Goal: Entertainment & Leisure: Consume media (video, audio)

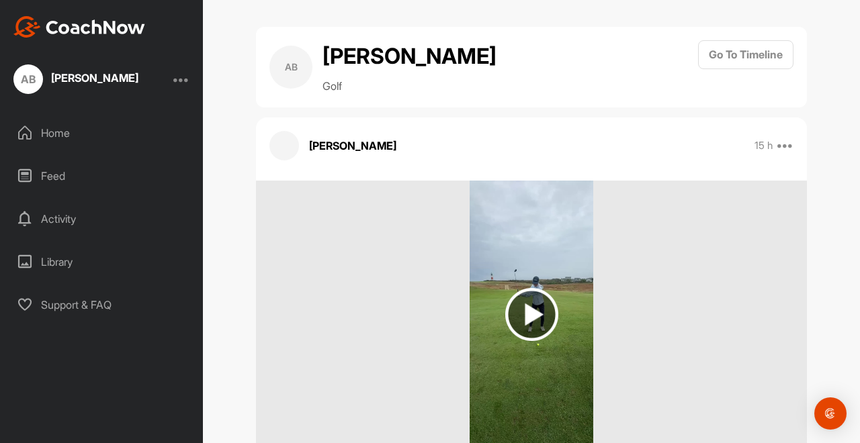
scroll to position [42, 0]
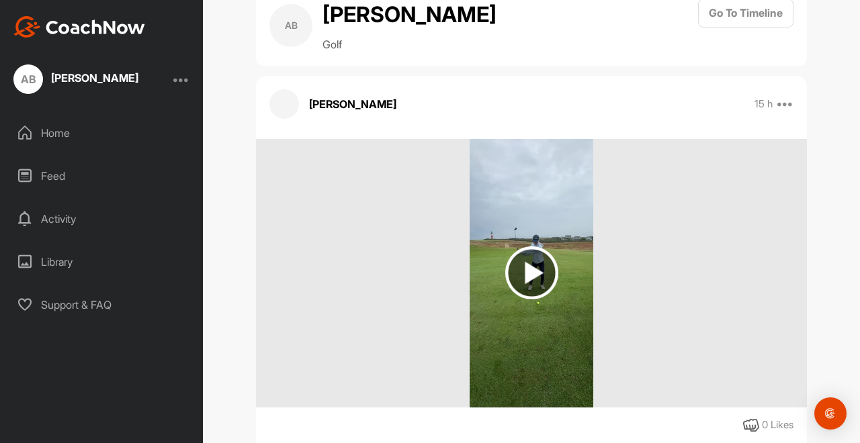
click at [525, 270] on img at bounding box center [531, 273] width 53 height 53
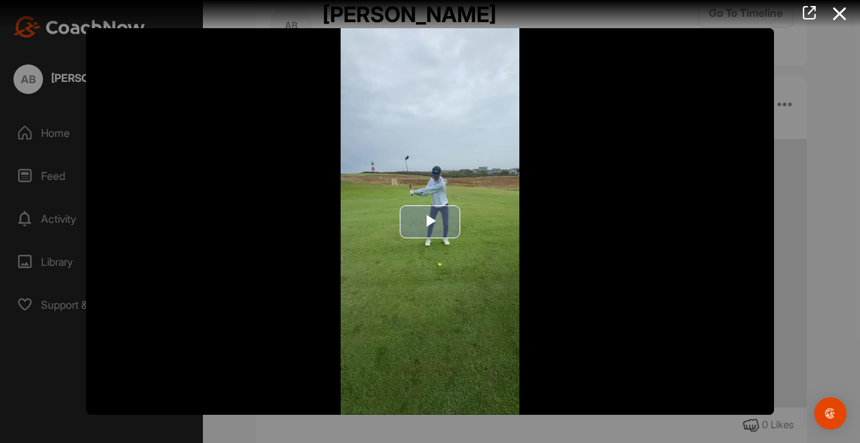
click at [430, 222] on span "Video Player" at bounding box center [430, 222] width 0 height 0
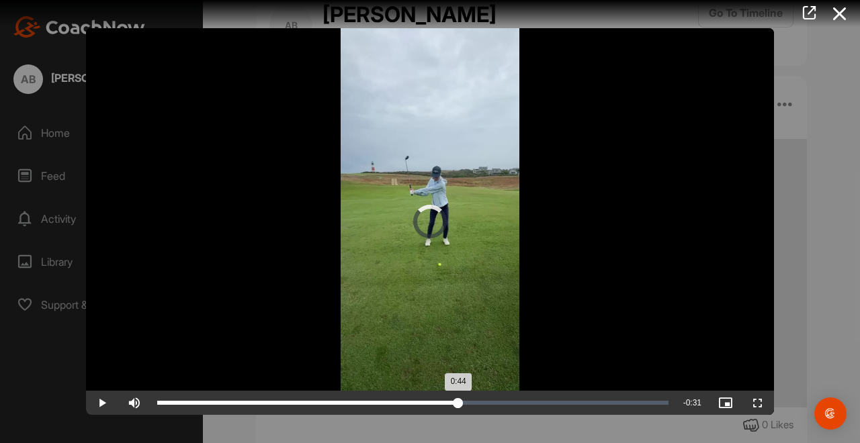
drag, startPoint x: 670, startPoint y: 401, endPoint x: 456, endPoint y: 408, distance: 213.7
click at [456, 405] on div "0:44" at bounding box center [307, 403] width 301 height 4
click at [99, 403] on span "Video Player" at bounding box center [102, 403] width 32 height 0
drag, startPoint x: 508, startPoint y: 400, endPoint x: 439, endPoint y: 405, distance: 69.3
click at [439, 405] on div "Loaded : 98.75% 0:41 0:41" at bounding box center [412, 403] width 511 height 4
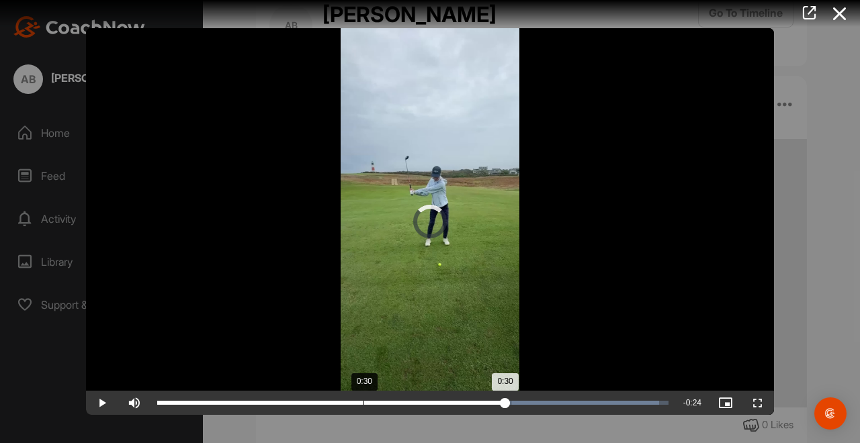
drag, startPoint x: 512, startPoint y: 401, endPoint x: 363, endPoint y: 394, distance: 148.6
click at [363, 394] on div "Loaded : 98.16% 0:30 0:30" at bounding box center [412, 403] width 525 height 24
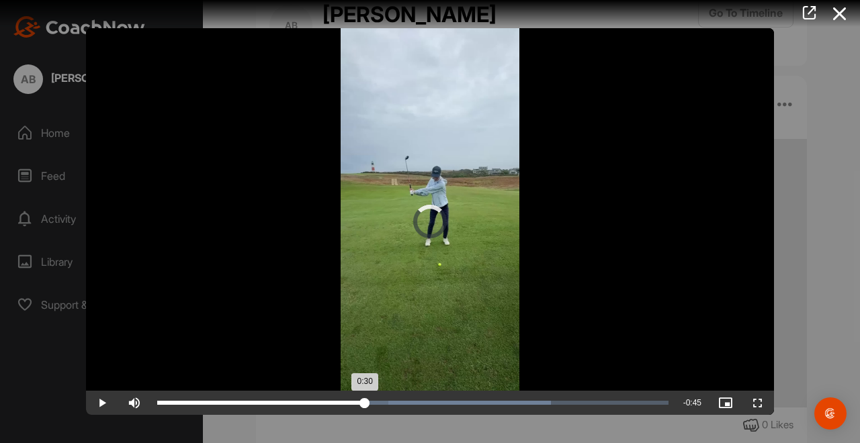
drag, startPoint x: 389, startPoint y: 404, endPoint x: 364, endPoint y: 403, distance: 24.9
click at [364, 403] on div "0:30" at bounding box center [261, 403] width 208 height 4
drag, startPoint x: 365, startPoint y: 407, endPoint x: 320, endPoint y: 399, distance: 45.7
click at [320, 399] on div "Loaded : 71.15% 0:25 0:25" at bounding box center [412, 403] width 525 height 24
drag, startPoint x: 434, startPoint y: 405, endPoint x: 410, endPoint y: 410, distance: 24.0
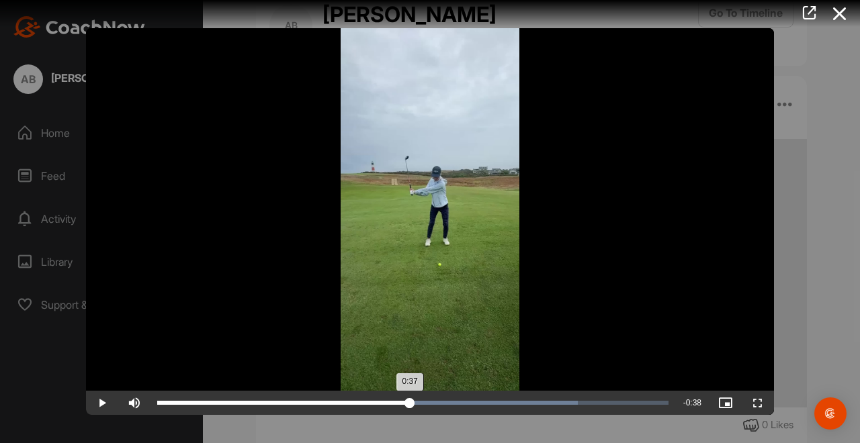
click at [410, 405] on div "0:37" at bounding box center [283, 403] width 253 height 4
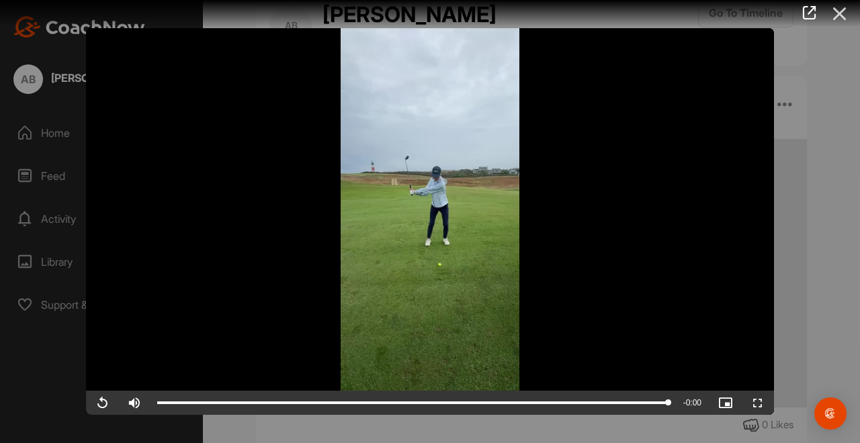
click at [838, 12] on icon at bounding box center [839, 13] width 31 height 25
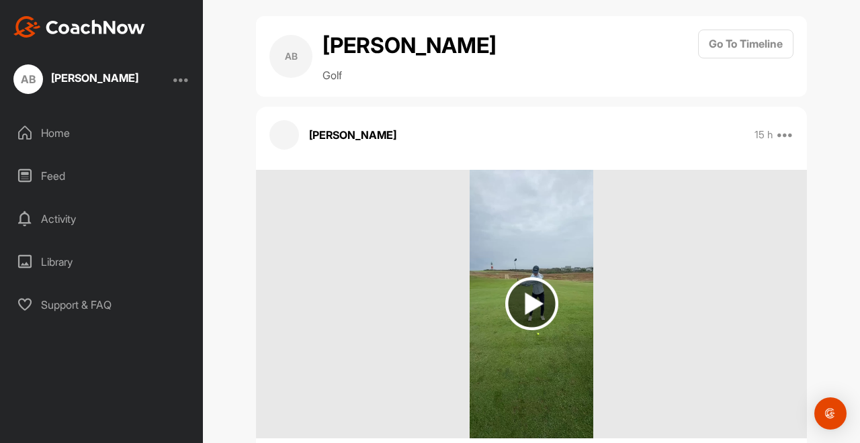
scroll to position [0, 0]
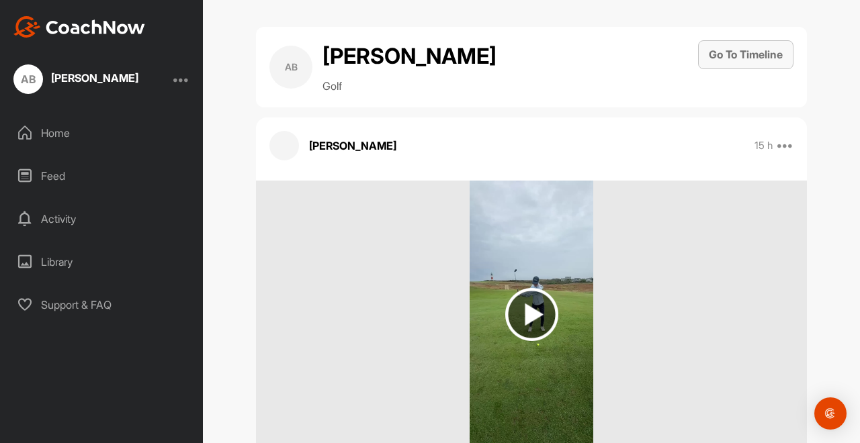
click at [742, 48] on button "Go To Timeline" at bounding box center [745, 54] width 95 height 29
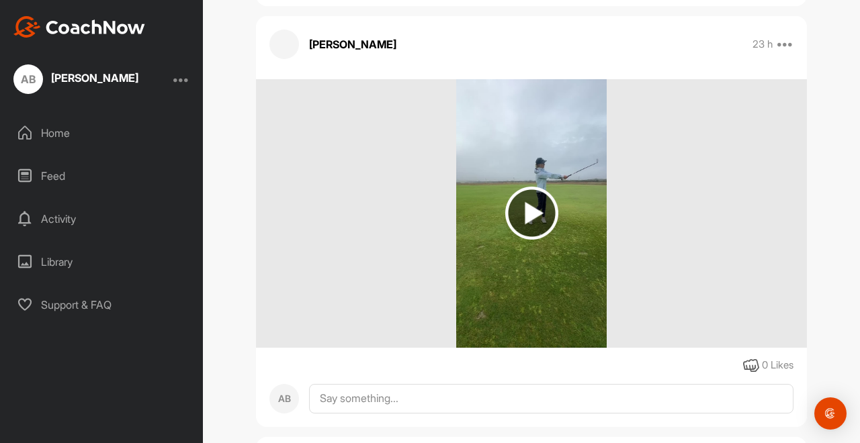
scroll to position [653, 0]
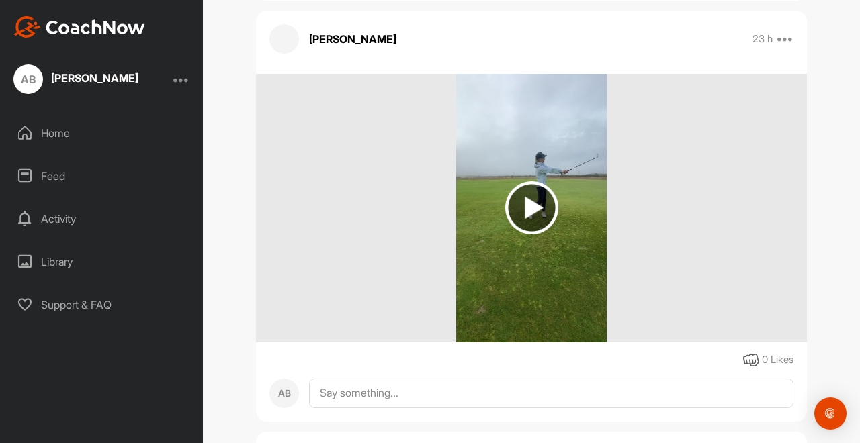
click at [520, 203] on img at bounding box center [531, 207] width 53 height 53
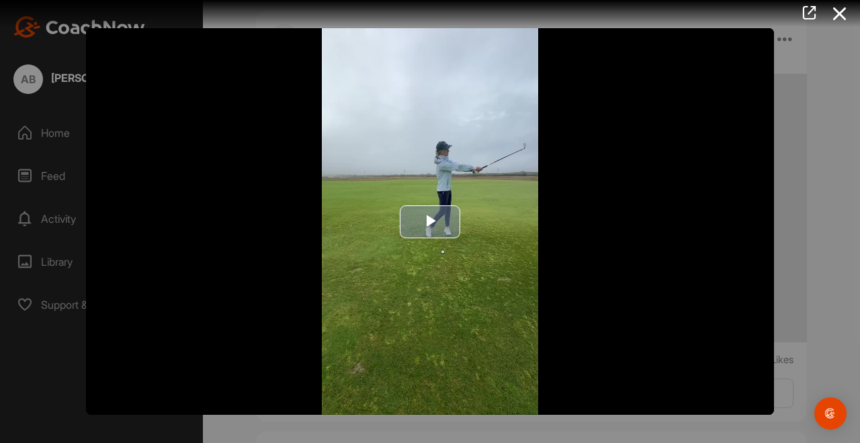
click at [430, 222] on span "Video Player" at bounding box center [430, 222] width 0 height 0
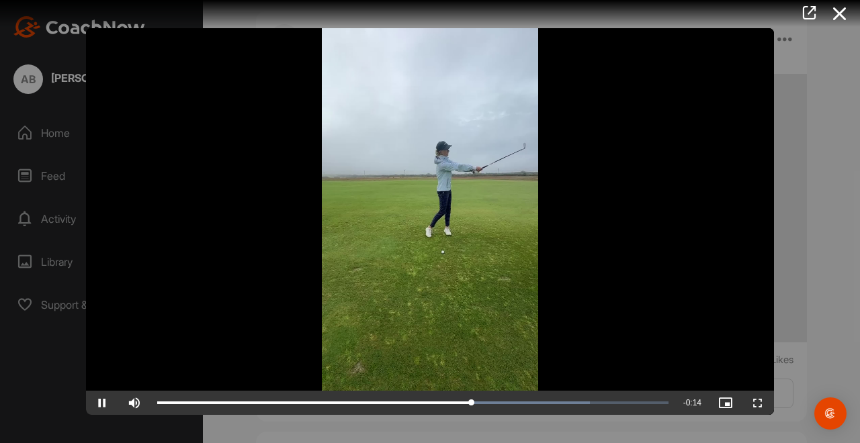
click at [103, 403] on span "Video Player" at bounding box center [102, 403] width 32 height 0
click at [441, 210] on video "Video Player" at bounding box center [430, 221] width 688 height 387
drag, startPoint x: 626, startPoint y: 397, endPoint x: 131, endPoint y: 403, distance: 495.1
click at [131, 403] on div "Play Skip Backward Skip Forward Mute 100% Current Time 0:27 / Duration 0:36 Loa…" at bounding box center [430, 403] width 688 height 24
drag, startPoint x: 220, startPoint y: 404, endPoint x: 124, endPoint y: 398, distance: 96.9
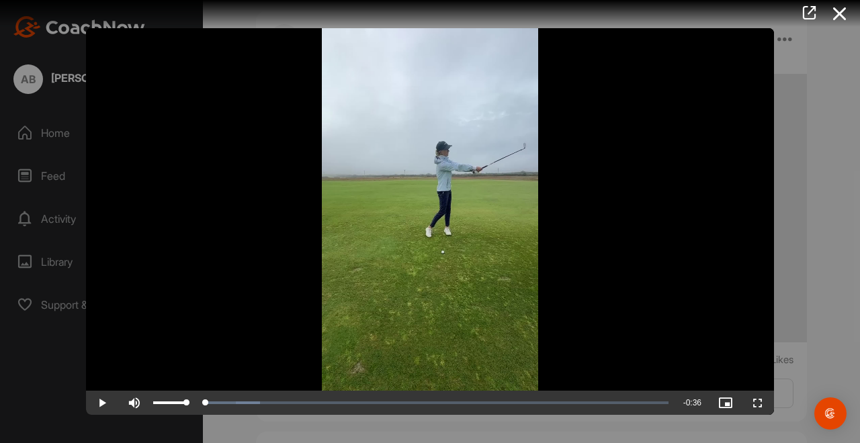
click at [124, 398] on div "Play Skip Backward Skip Forward Mute 100% Current Time 0:00 / Duration 0:36 Loa…" at bounding box center [430, 403] width 688 height 24
click at [423, 279] on video "Video Player" at bounding box center [430, 221] width 688 height 387
click at [840, 11] on icon at bounding box center [839, 13] width 31 height 25
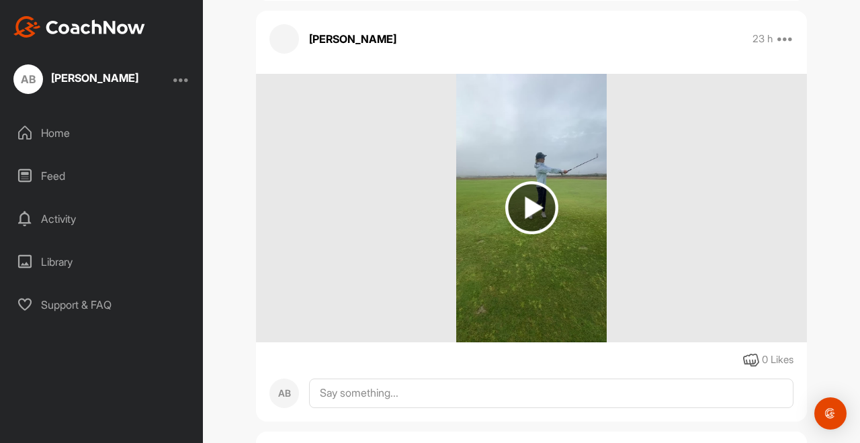
click at [530, 204] on img at bounding box center [531, 207] width 53 height 53
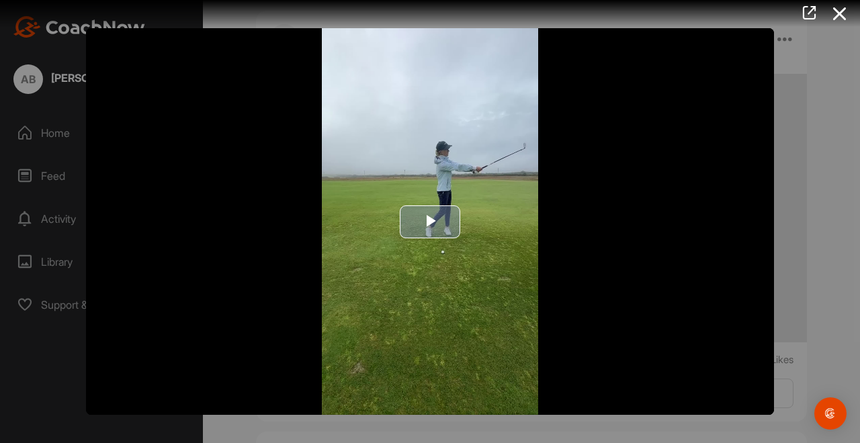
click at [430, 222] on span "Video Player" at bounding box center [430, 222] width 0 height 0
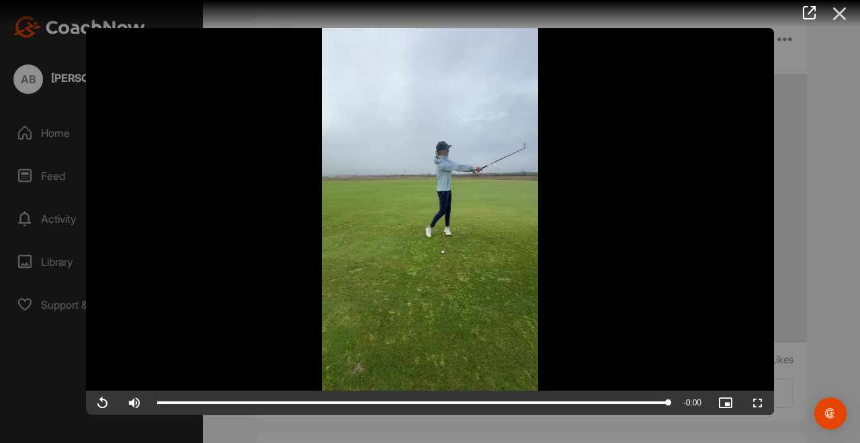
click at [834, 9] on icon at bounding box center [839, 13] width 31 height 25
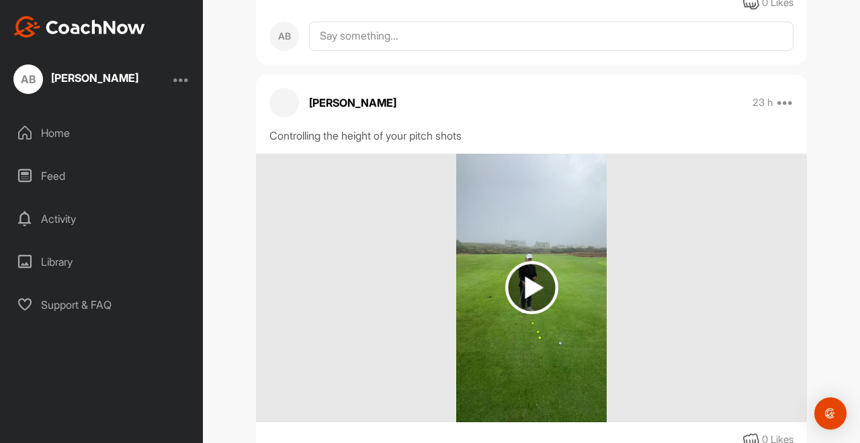
scroll to position [1105, 0]
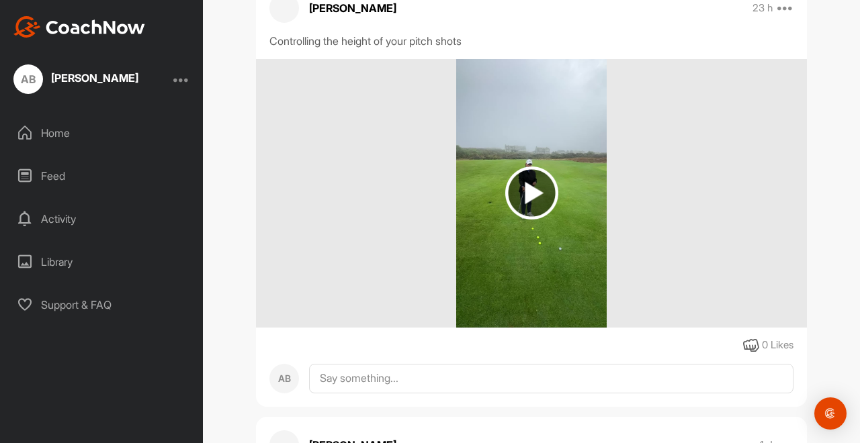
click at [524, 193] on img at bounding box center [531, 193] width 53 height 53
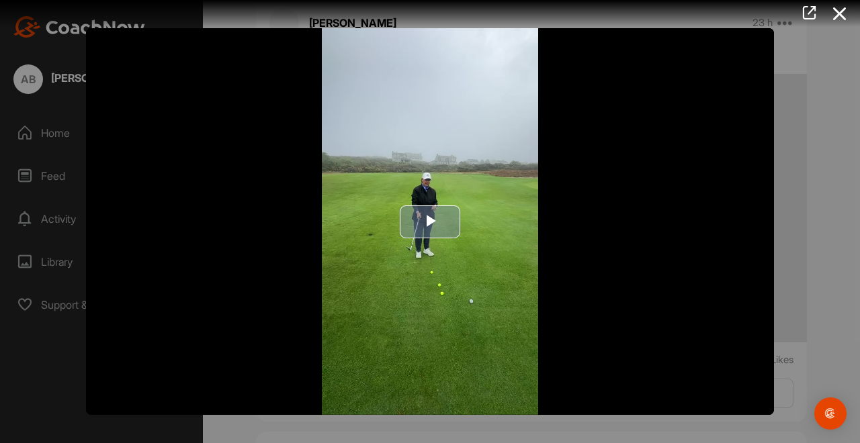
scroll to position [1108, 0]
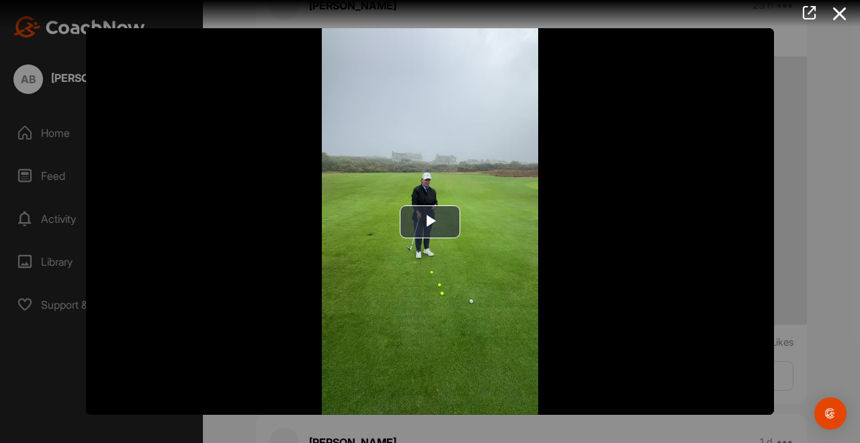
drag, startPoint x: 856, startPoint y: 69, endPoint x: 856, endPoint y: 61, distance: 8.1
click at [856, 61] on div at bounding box center [430, 221] width 860 height 443
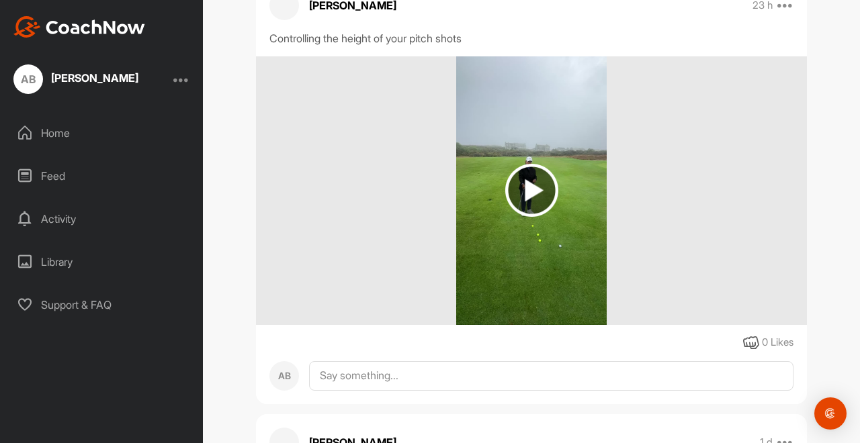
click at [518, 177] on img at bounding box center [531, 190] width 53 height 53
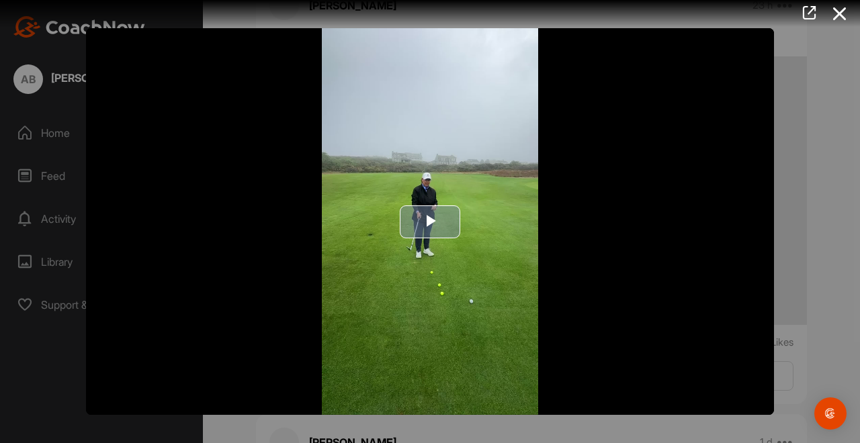
click at [430, 222] on span "Video Player" at bounding box center [430, 222] width 0 height 0
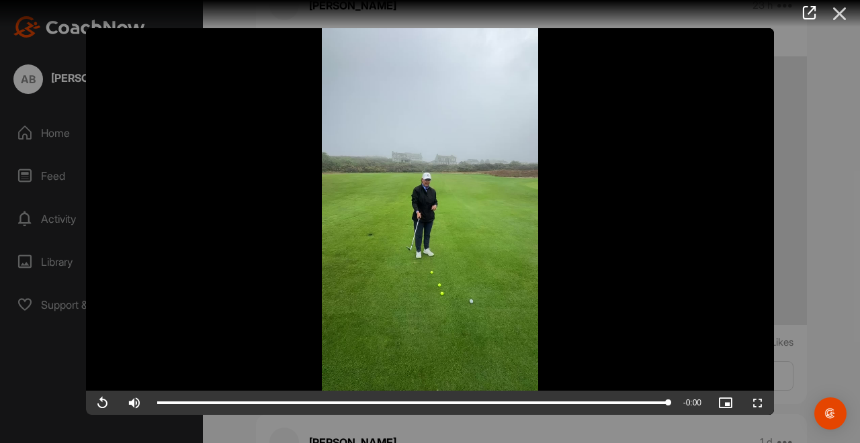
click at [840, 7] on icon at bounding box center [839, 13] width 31 height 25
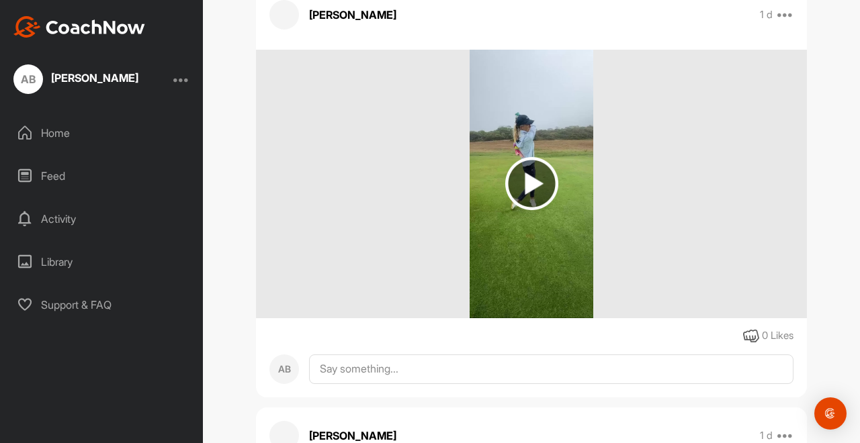
scroll to position [1549, 0]
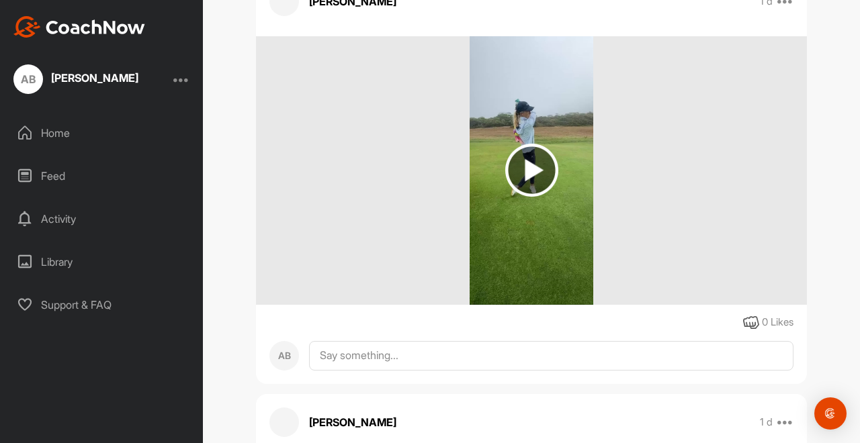
click at [526, 159] on img at bounding box center [531, 170] width 53 height 53
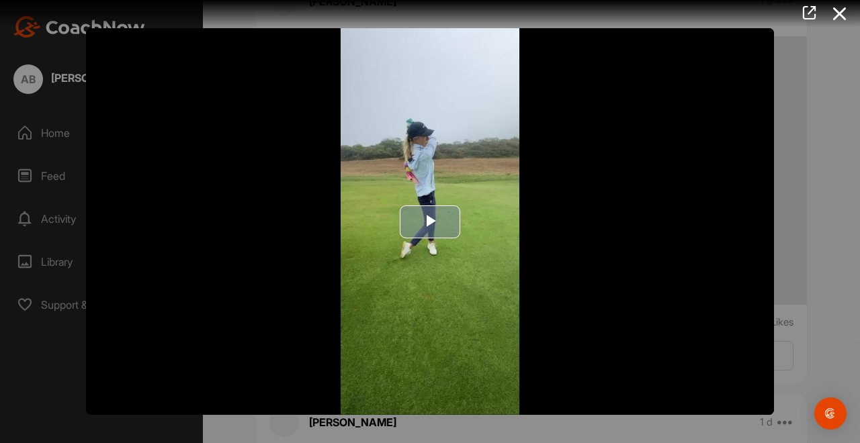
click at [430, 222] on span "Video Player" at bounding box center [430, 222] width 0 height 0
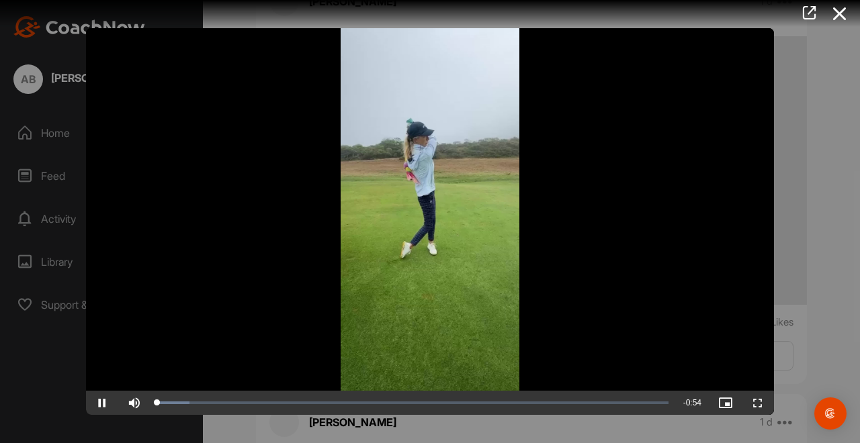
click at [384, 236] on video "Video Player" at bounding box center [430, 221] width 688 height 387
click at [836, 9] on icon at bounding box center [839, 13] width 31 height 25
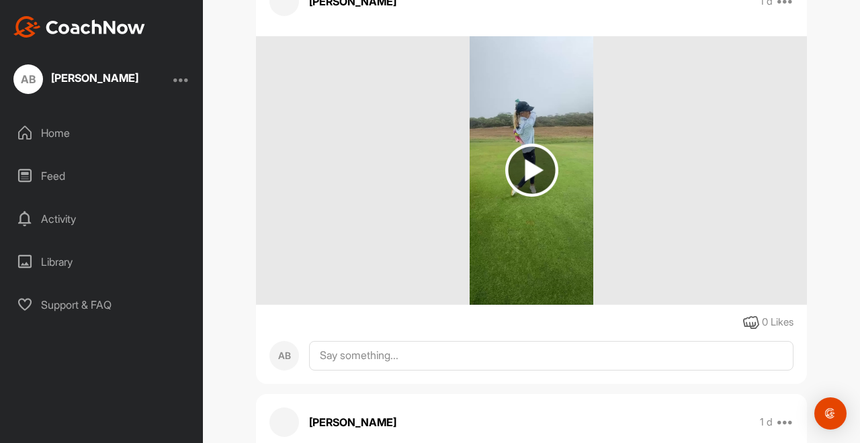
click at [525, 157] on img at bounding box center [531, 170] width 53 height 53
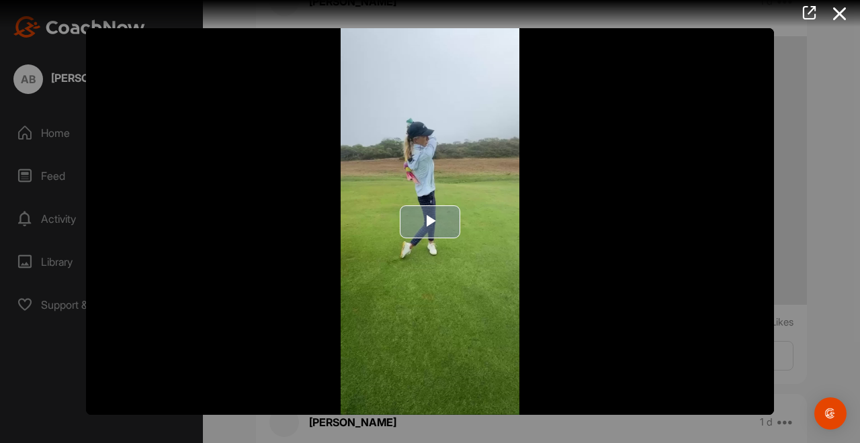
click at [430, 222] on span "Video Player" at bounding box center [430, 222] width 0 height 0
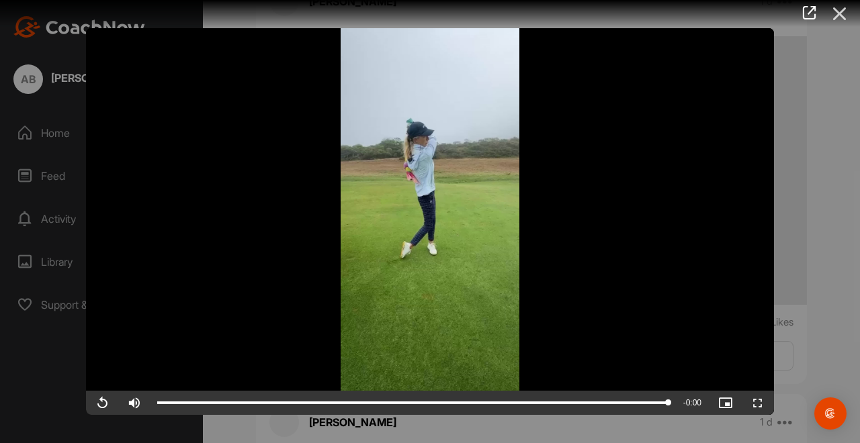
click at [836, 11] on icon at bounding box center [839, 13] width 31 height 25
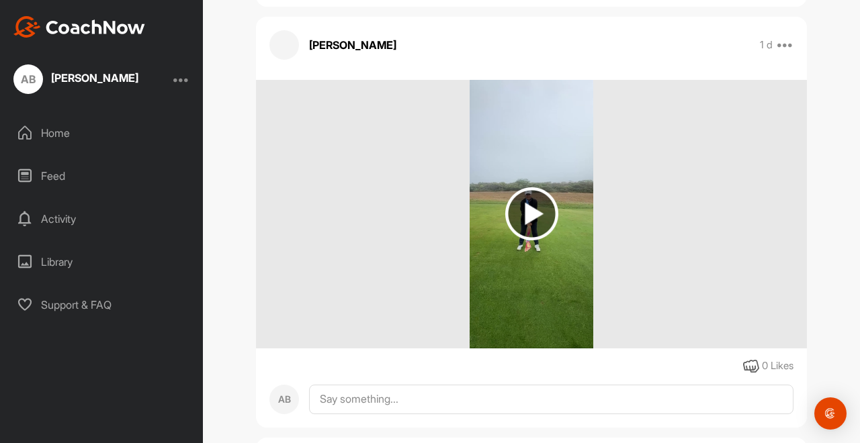
scroll to position [1940, 0]
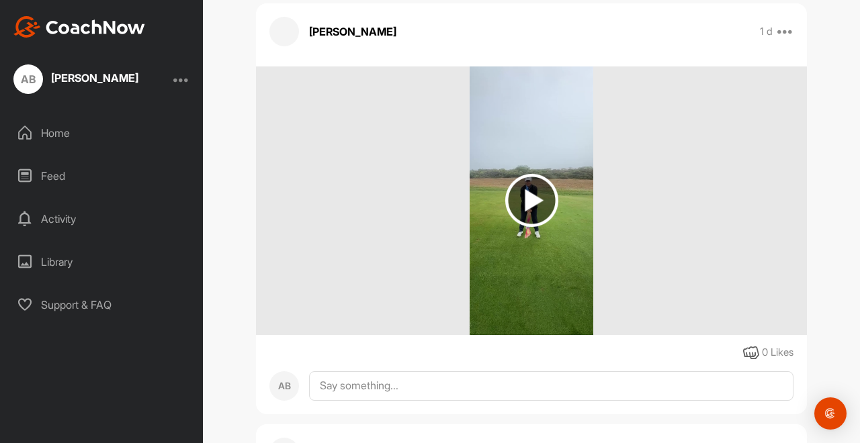
click at [521, 202] on img at bounding box center [531, 200] width 53 height 53
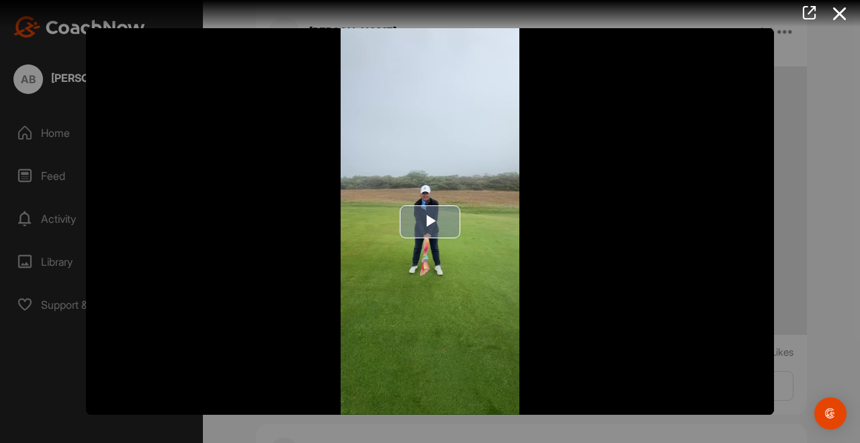
click at [430, 222] on span "Video Player" at bounding box center [430, 222] width 0 height 0
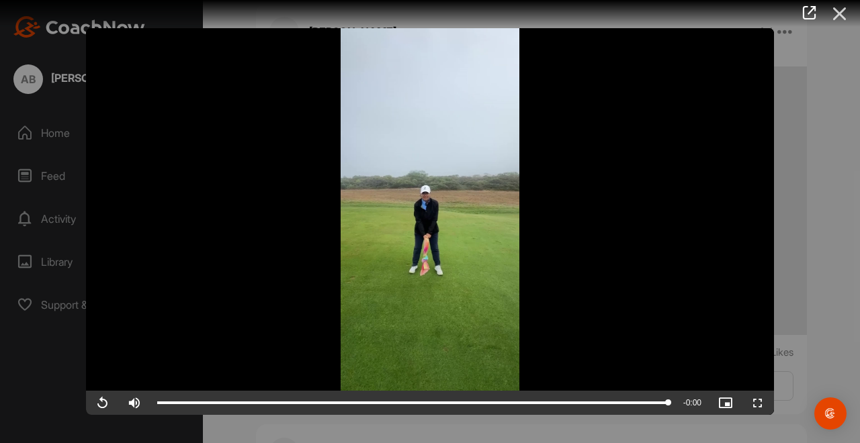
click at [835, 13] on icon at bounding box center [839, 13] width 31 height 25
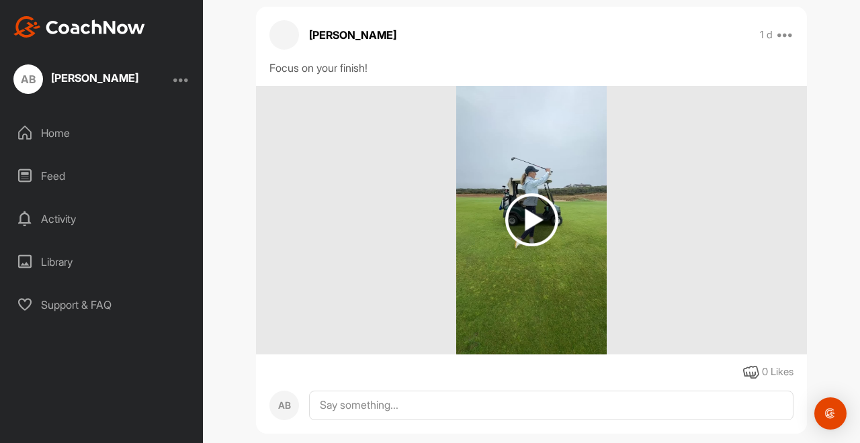
scroll to position [2371, 0]
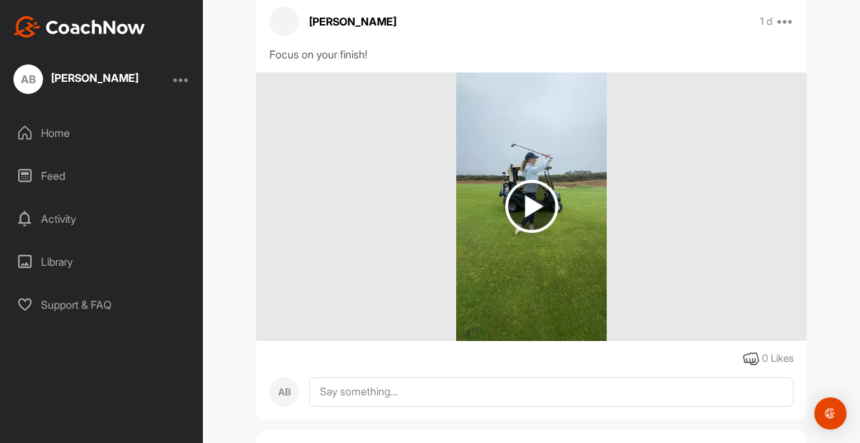
click at [527, 202] on img at bounding box center [531, 206] width 53 height 53
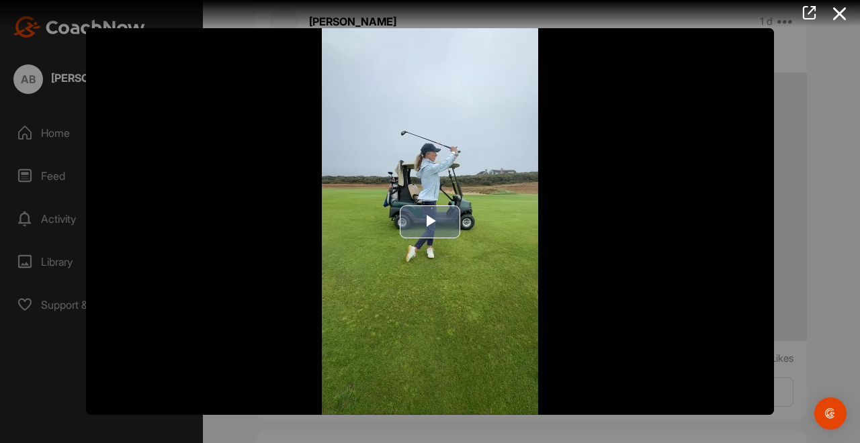
click at [430, 222] on span "Video Player" at bounding box center [430, 222] width 0 height 0
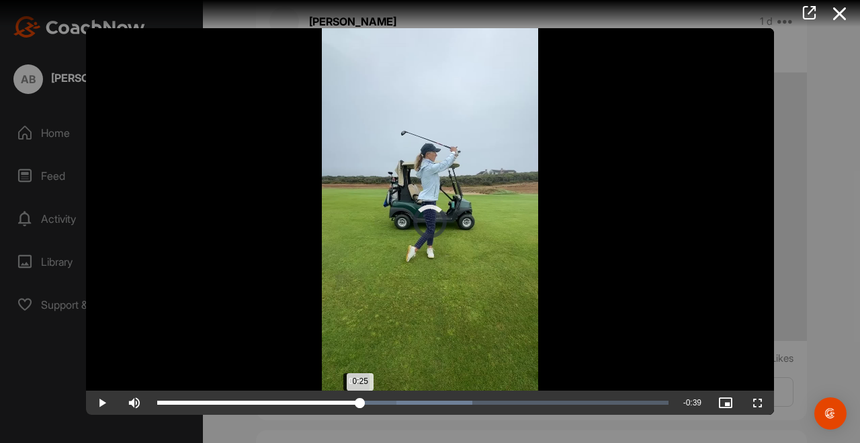
drag, startPoint x: 398, startPoint y: 402, endPoint x: 355, endPoint y: 402, distance: 43.0
click at [355, 402] on div "0:25" at bounding box center [258, 403] width 203 height 4
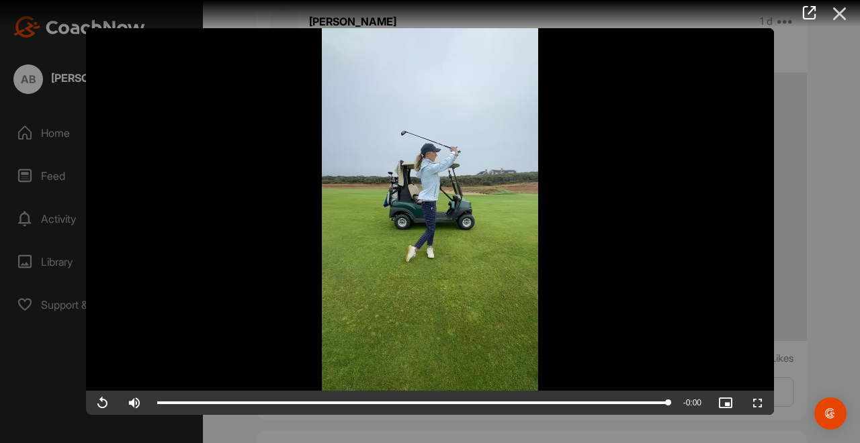
click at [836, 13] on icon at bounding box center [839, 13] width 31 height 25
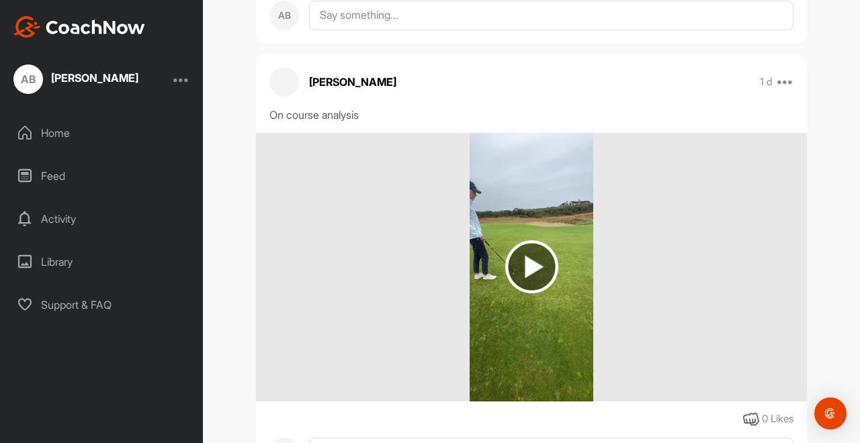
scroll to position [2816, 0]
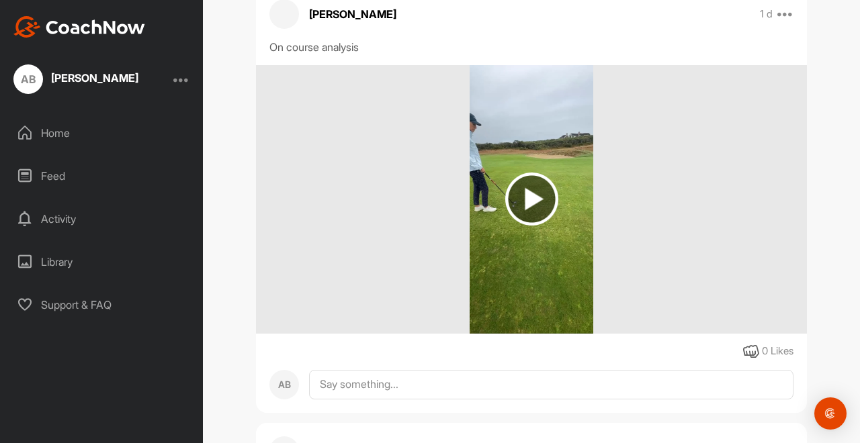
click at [522, 195] on img at bounding box center [531, 199] width 53 height 53
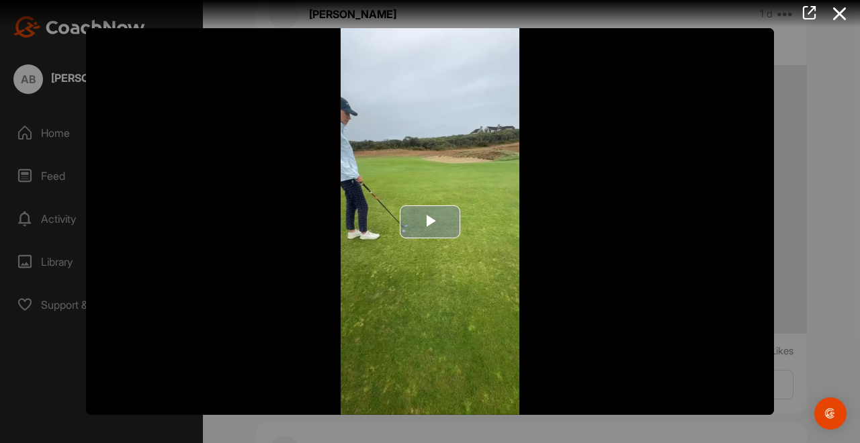
click at [430, 222] on span "Video Player" at bounding box center [430, 222] width 0 height 0
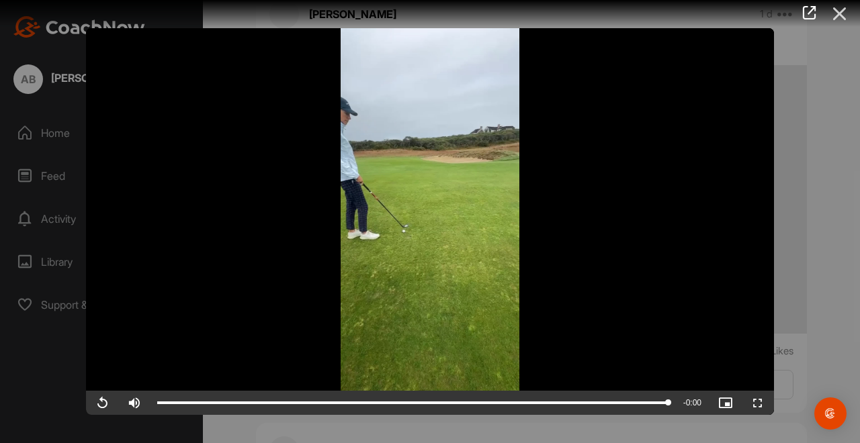
click at [838, 9] on icon at bounding box center [839, 13] width 31 height 25
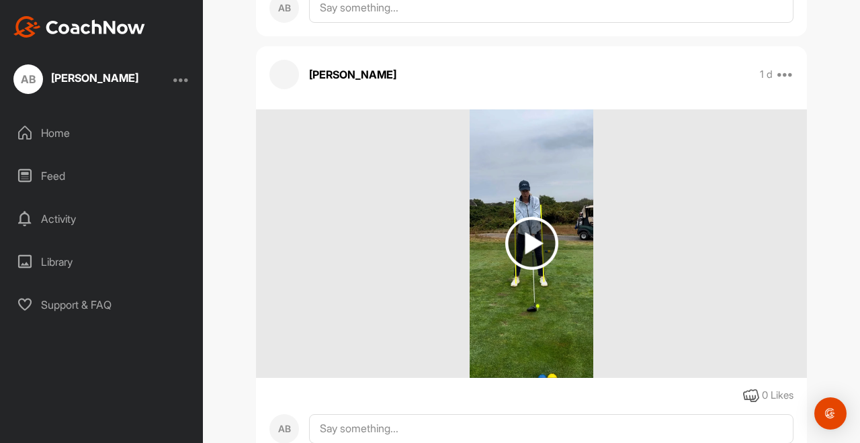
scroll to position [3233, 0]
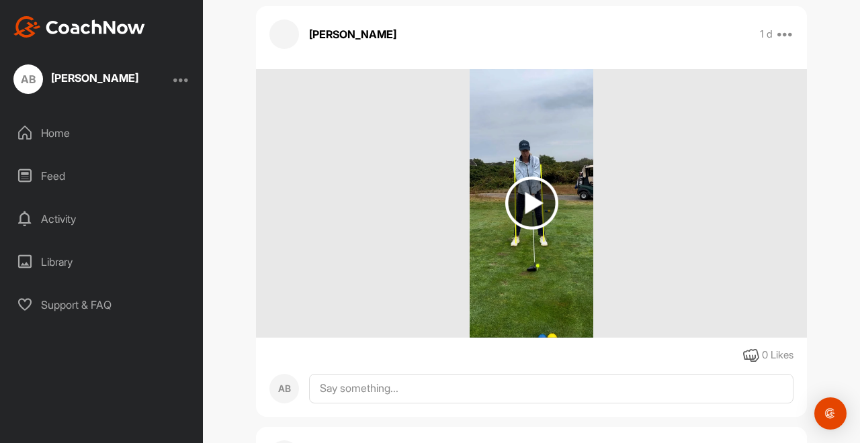
click at [527, 193] on img at bounding box center [531, 203] width 53 height 53
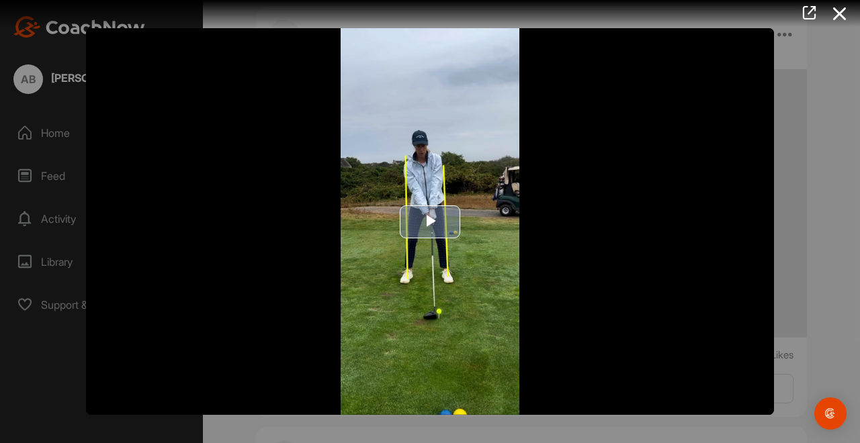
click at [430, 222] on span "Video Player" at bounding box center [430, 222] width 0 height 0
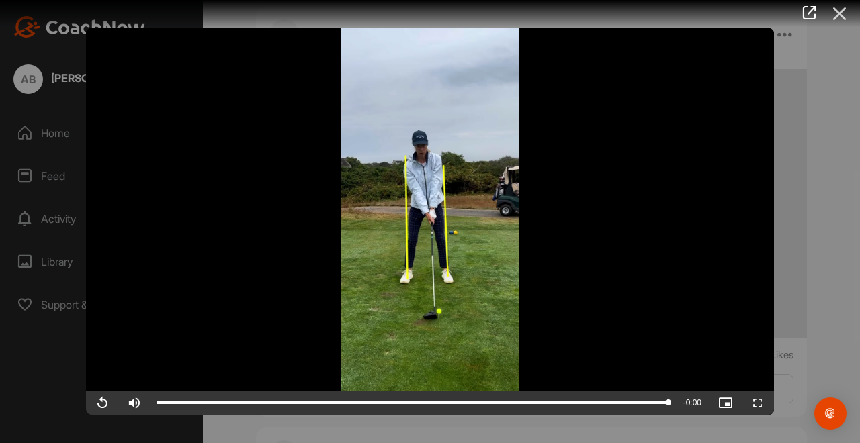
click at [839, 9] on icon at bounding box center [839, 13] width 31 height 25
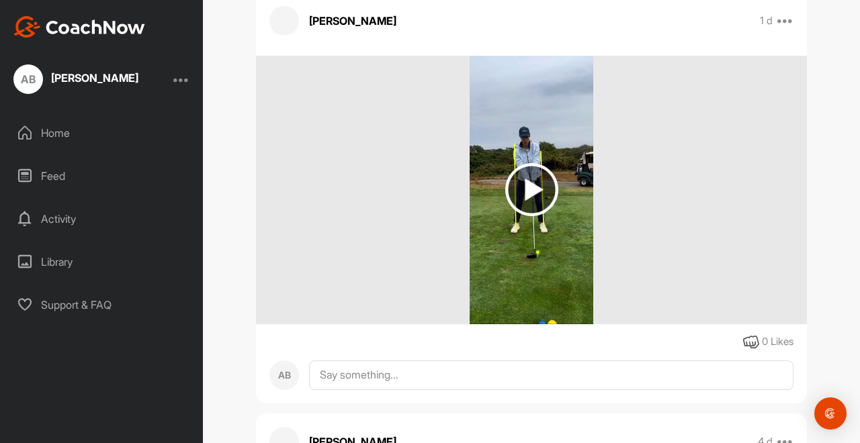
scroll to position [2425, 0]
